Goal: Contribute content

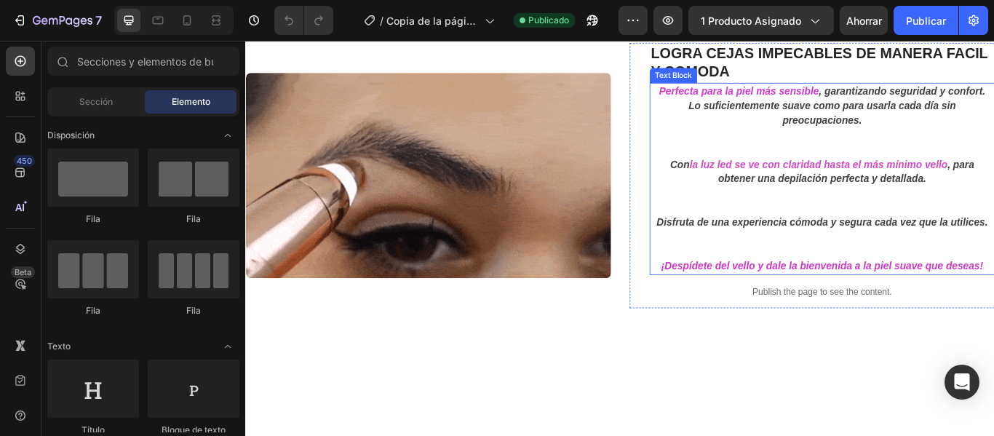
scroll to position [154, 0]
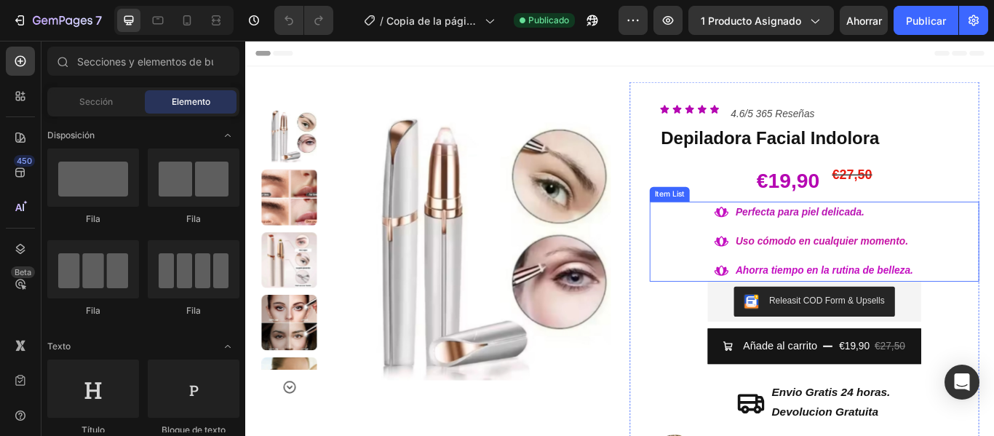
click at [959, 239] on p "Perfecta para piel delicada ." at bounding box center [920, 241] width 207 height 21
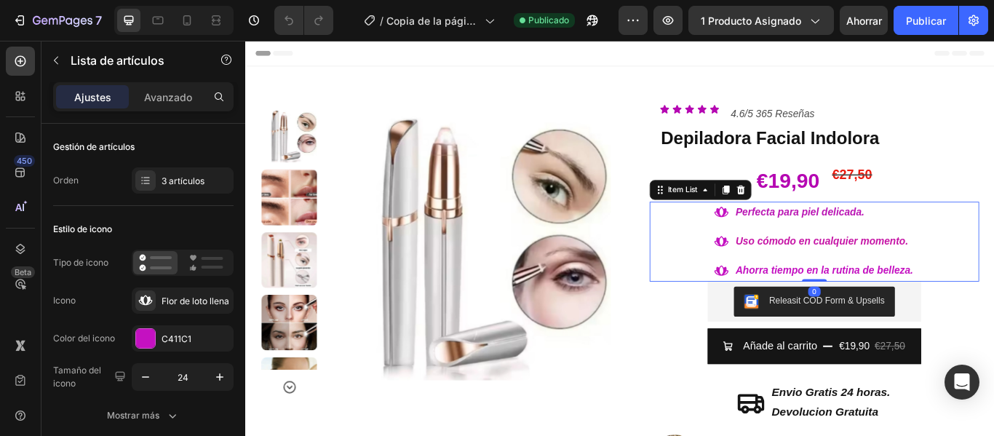
click at [959, 237] on p "Perfecta para piel delicada ." at bounding box center [920, 241] width 207 height 21
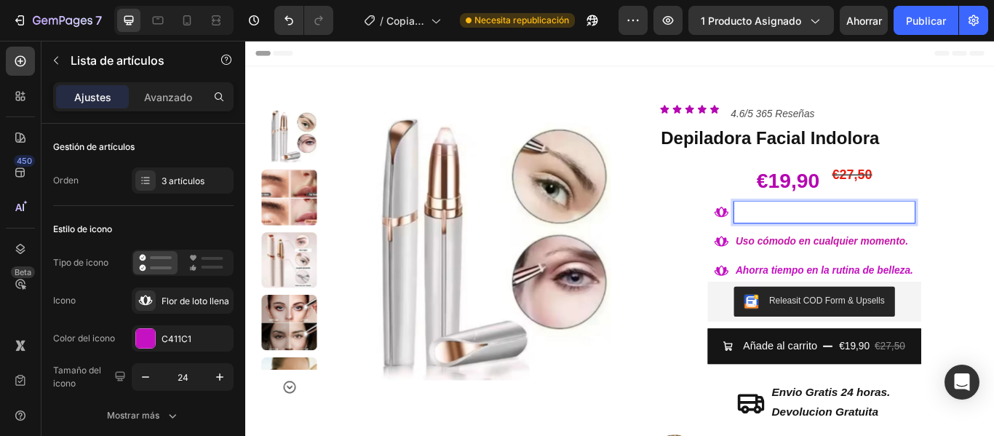
click at [817, 234] on p "Rich Text Editor. Editing area: main" at bounding box center [920, 241] width 207 height 21
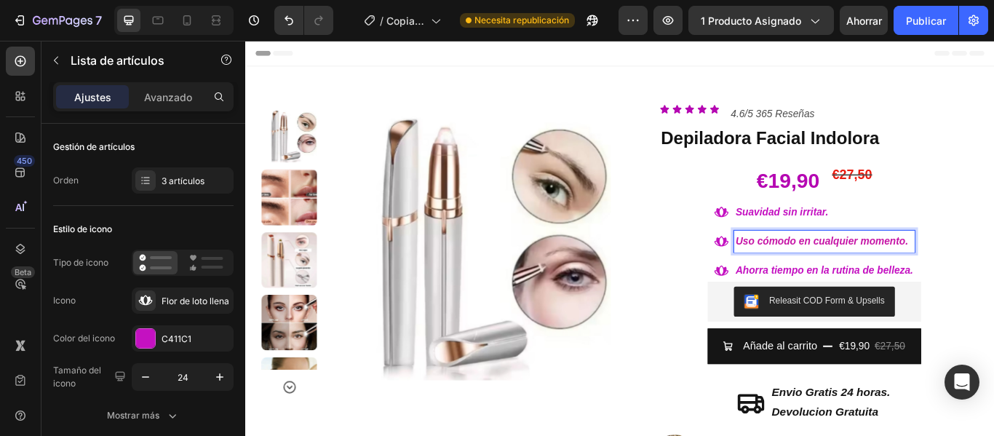
click at [994, 272] on p "Uso cómodo en cualquier momento ." at bounding box center [920, 274] width 207 height 21
click at [817, 268] on p "Rich Text Editor. Editing area: main" at bounding box center [920, 274] width 207 height 21
click at [994, 305] on div "Ahorra tiempo en la rutina de belleza." at bounding box center [921, 308] width 212 height 25
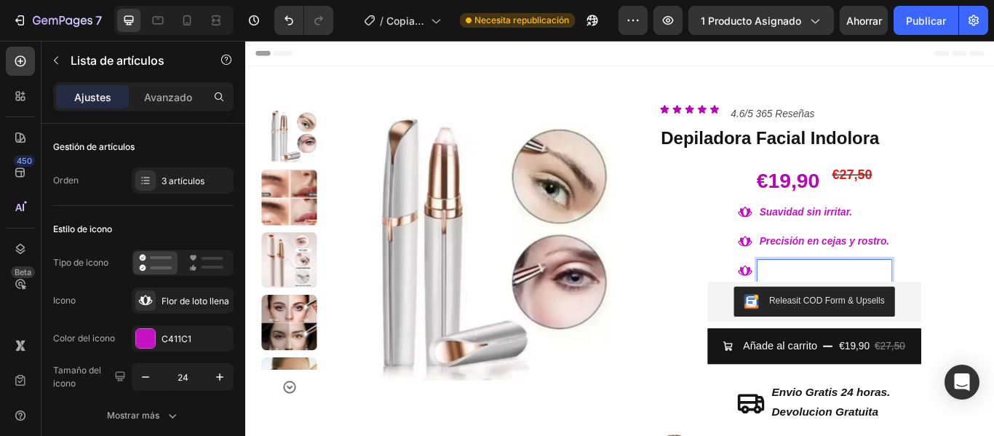
click at [849, 305] on p "Rich Text Editor. Editing area: main" at bounding box center [919, 308] width 151 height 21
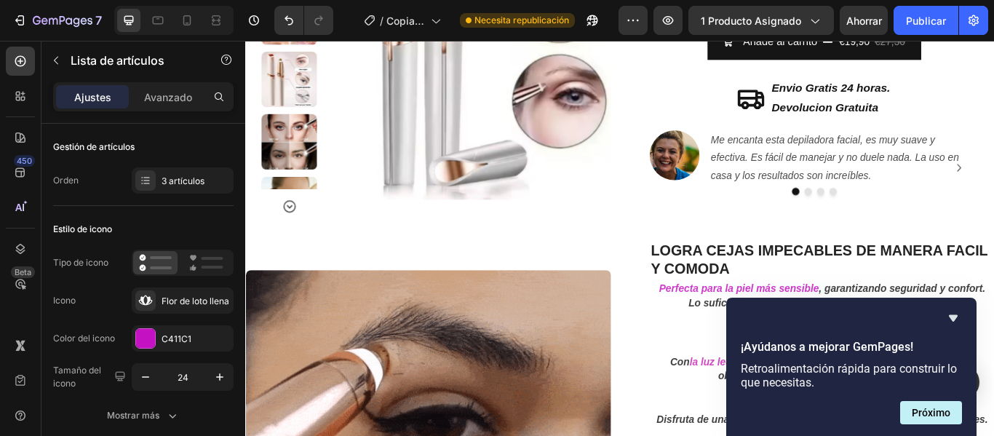
scroll to position [364, 0]
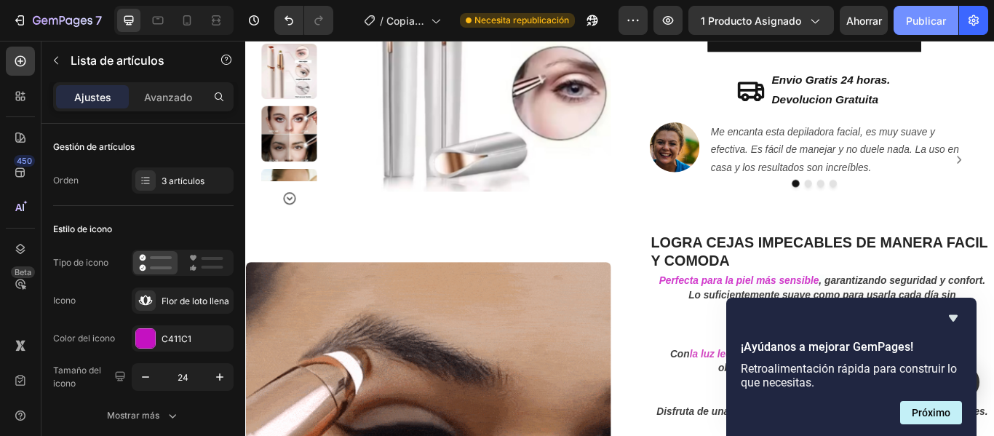
click at [932, 23] on font "Publicar" at bounding box center [926, 21] width 40 height 12
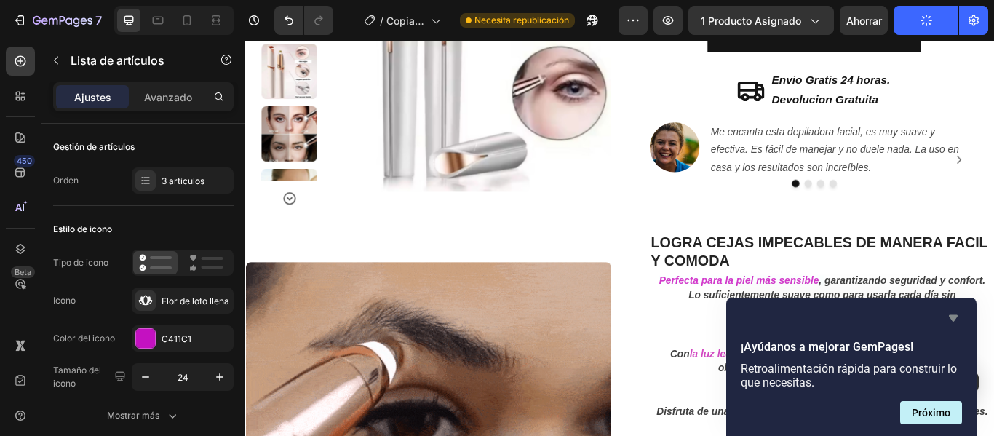
click at [954, 322] on icon "Ocultar encuesta" at bounding box center [953, 317] width 17 height 17
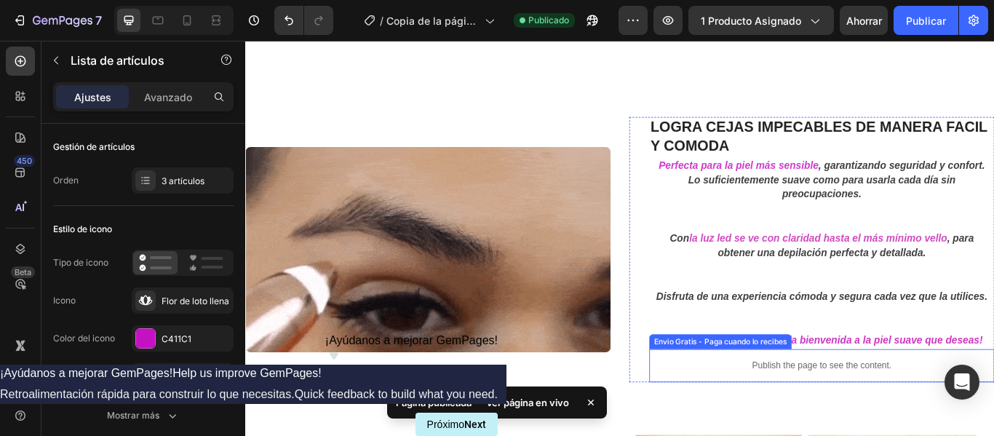
scroll to position [582, 0]
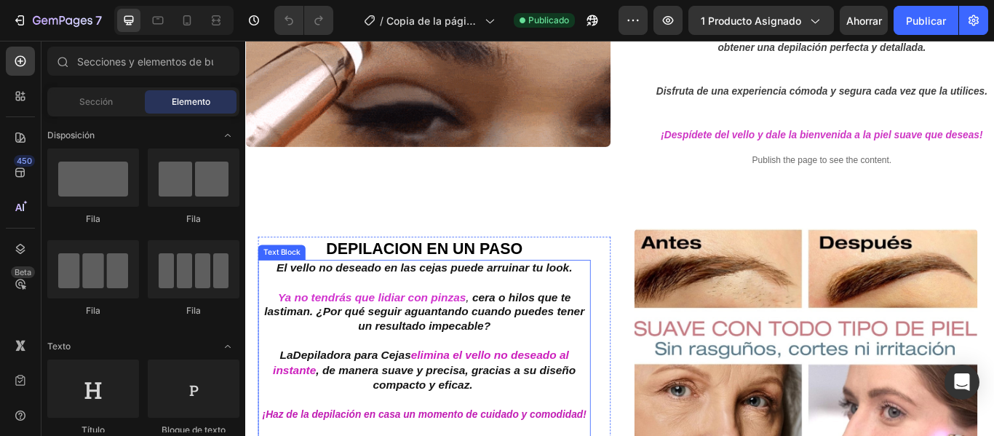
scroll to position [655, 0]
